Goal: Navigation & Orientation: Find specific page/section

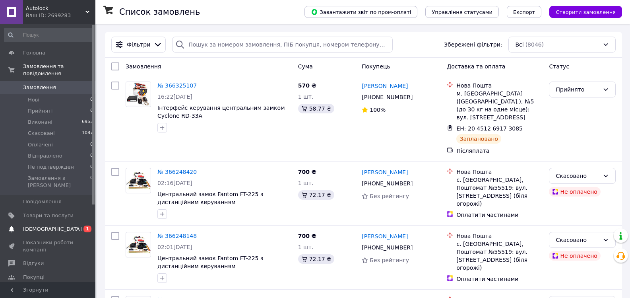
click at [48, 225] on span "[DEMOGRAPHIC_DATA]" at bounding box center [52, 228] width 59 height 7
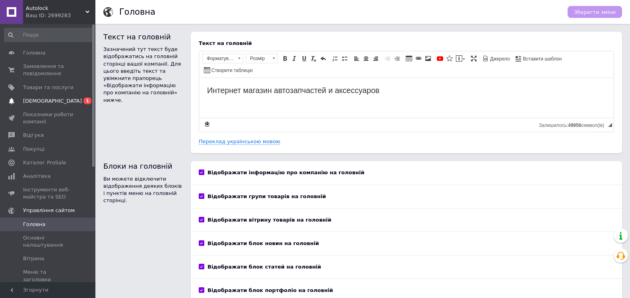
click at [64, 101] on span "[DEMOGRAPHIC_DATA]" at bounding box center [48, 100] width 50 height 7
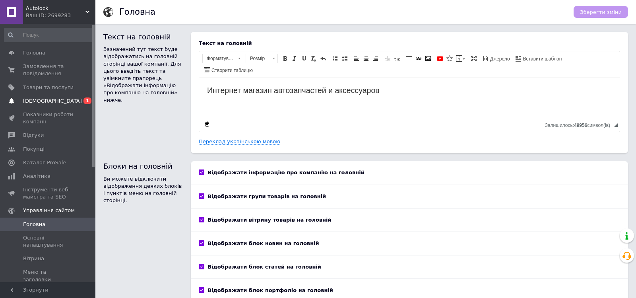
click at [64, 101] on span "[DEMOGRAPHIC_DATA]" at bounding box center [48, 100] width 50 height 7
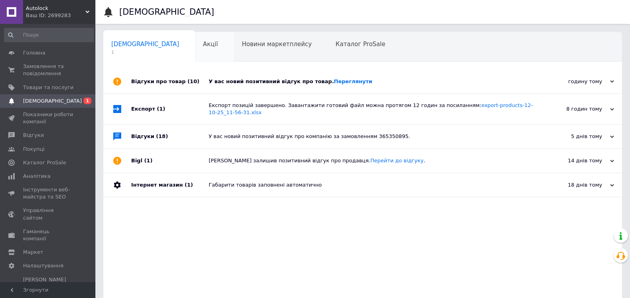
click at [195, 40] on div "Акції 0" at bounding box center [214, 47] width 39 height 30
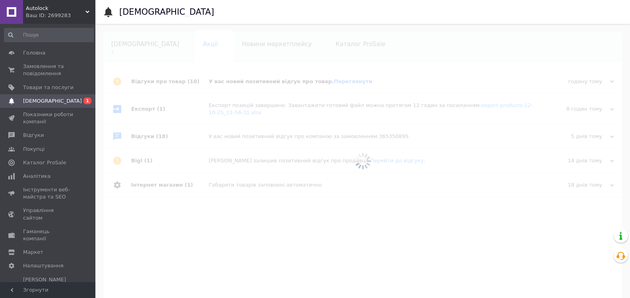
click at [168, 40] on div at bounding box center [362, 161] width 535 height 274
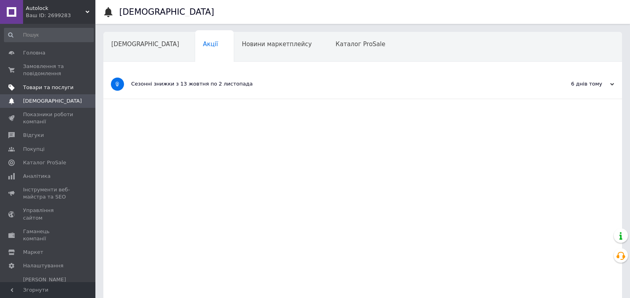
click at [48, 84] on span "Товари та послуги" at bounding box center [48, 87] width 50 height 7
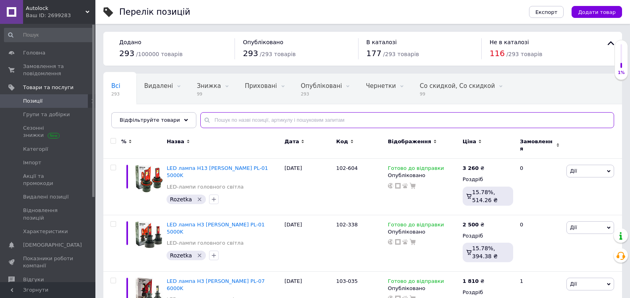
click at [219, 119] on input "text" at bounding box center [407, 120] width 414 height 16
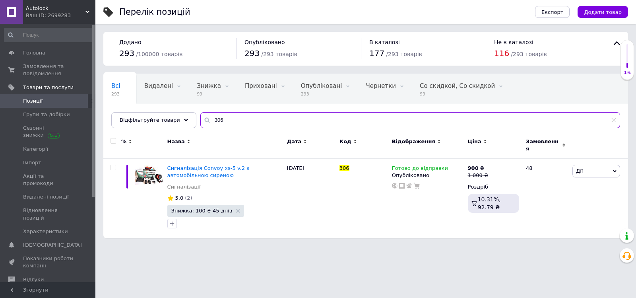
type input "306"
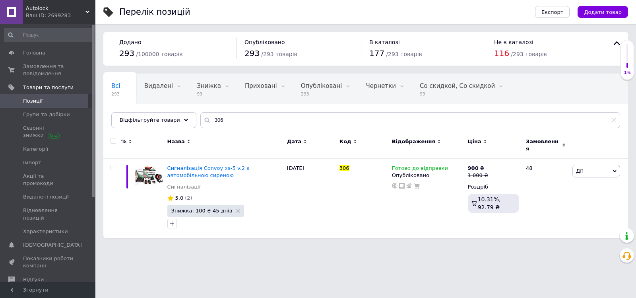
click at [33, 8] on span "Autolock" at bounding box center [56, 8] width 60 height 7
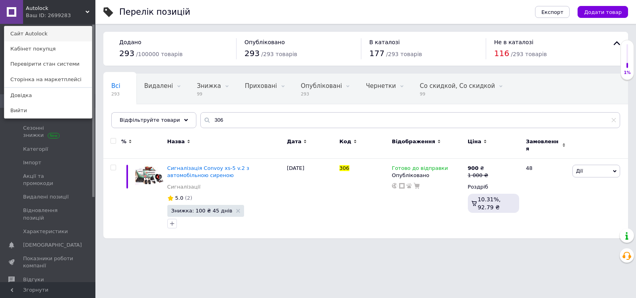
click at [22, 36] on link "Сайт Autolock" at bounding box center [47, 33] width 87 height 15
